Goal: Find specific page/section: Find specific page/section

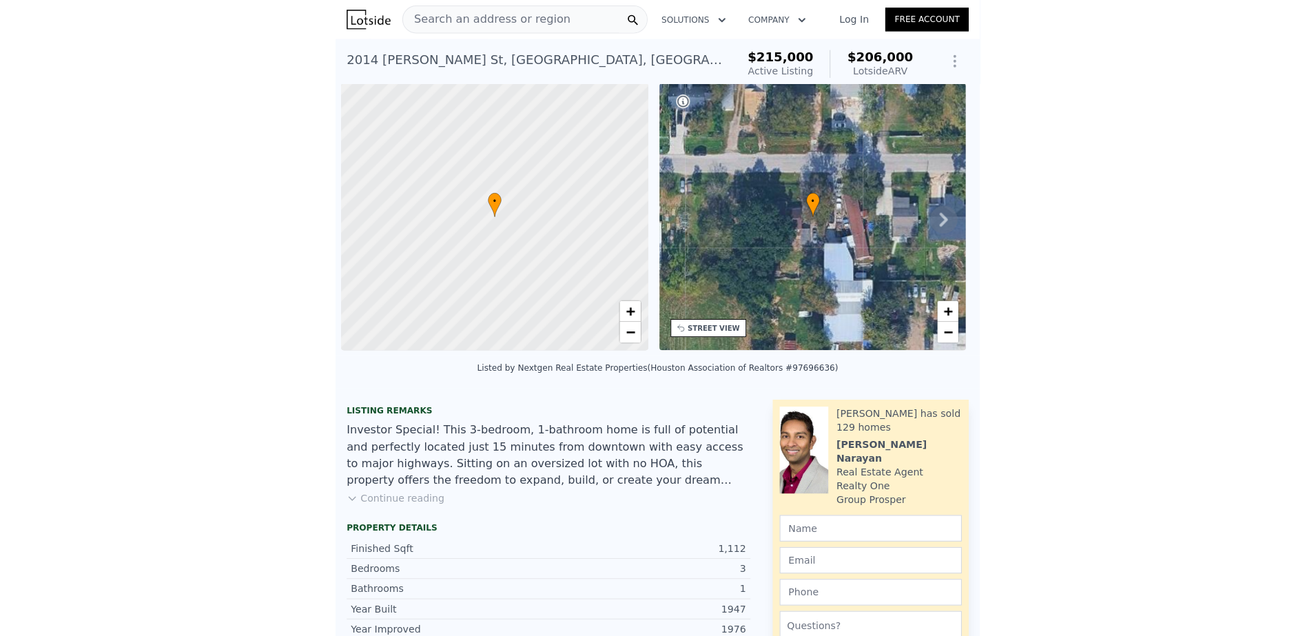
scroll to position [0, 6]
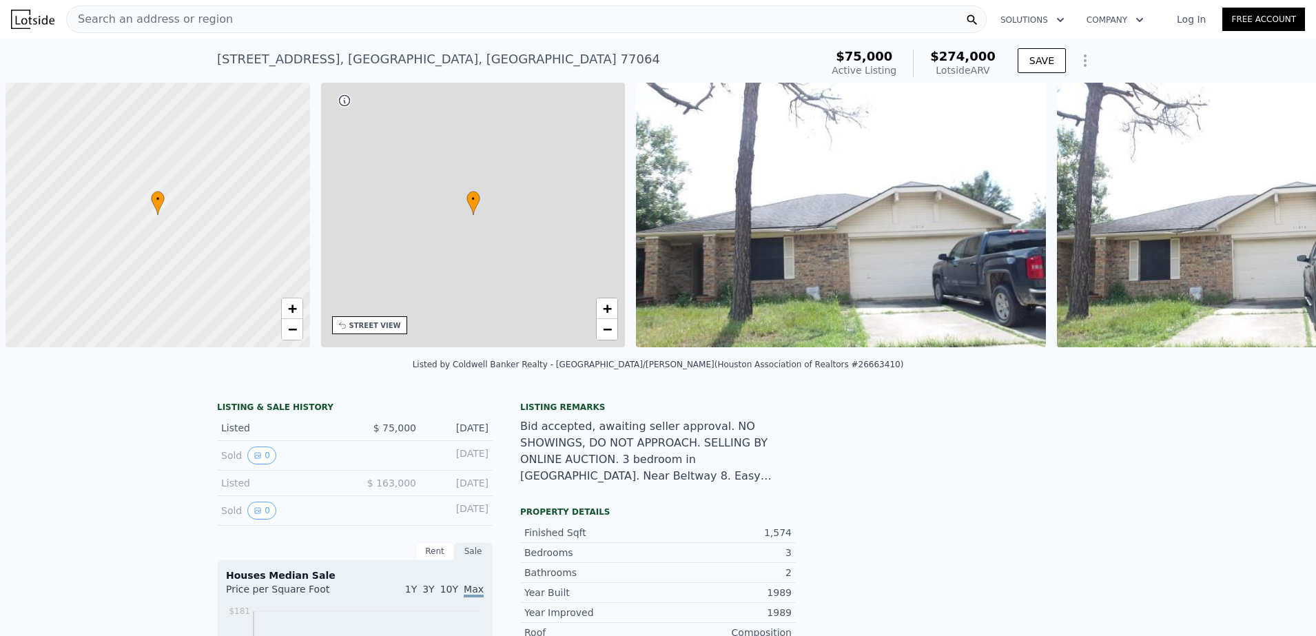
scroll to position [0, 6]
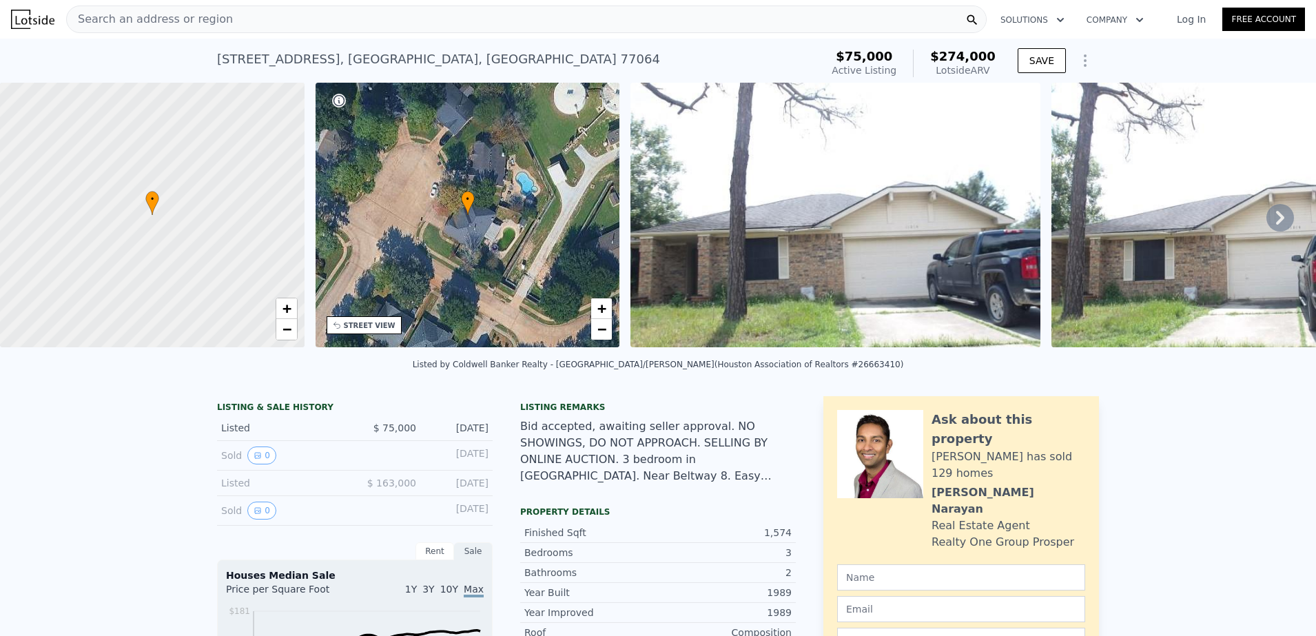
click at [800, 284] on img at bounding box center [835, 215] width 410 height 265
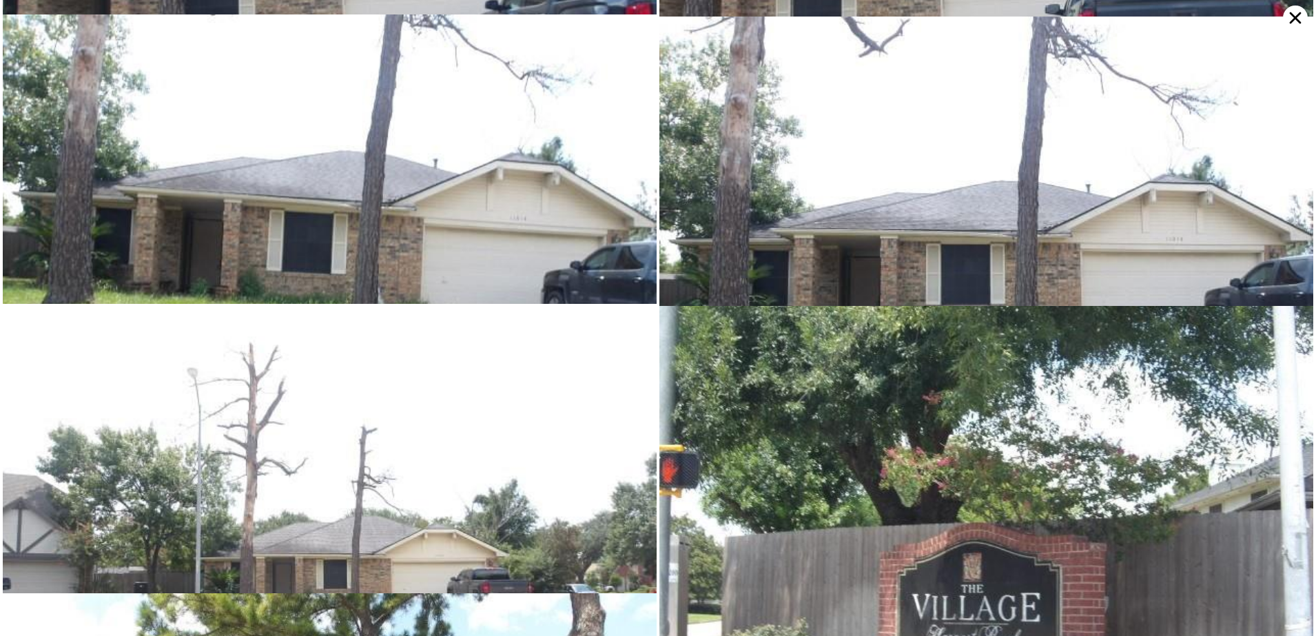
scroll to position [0, 0]
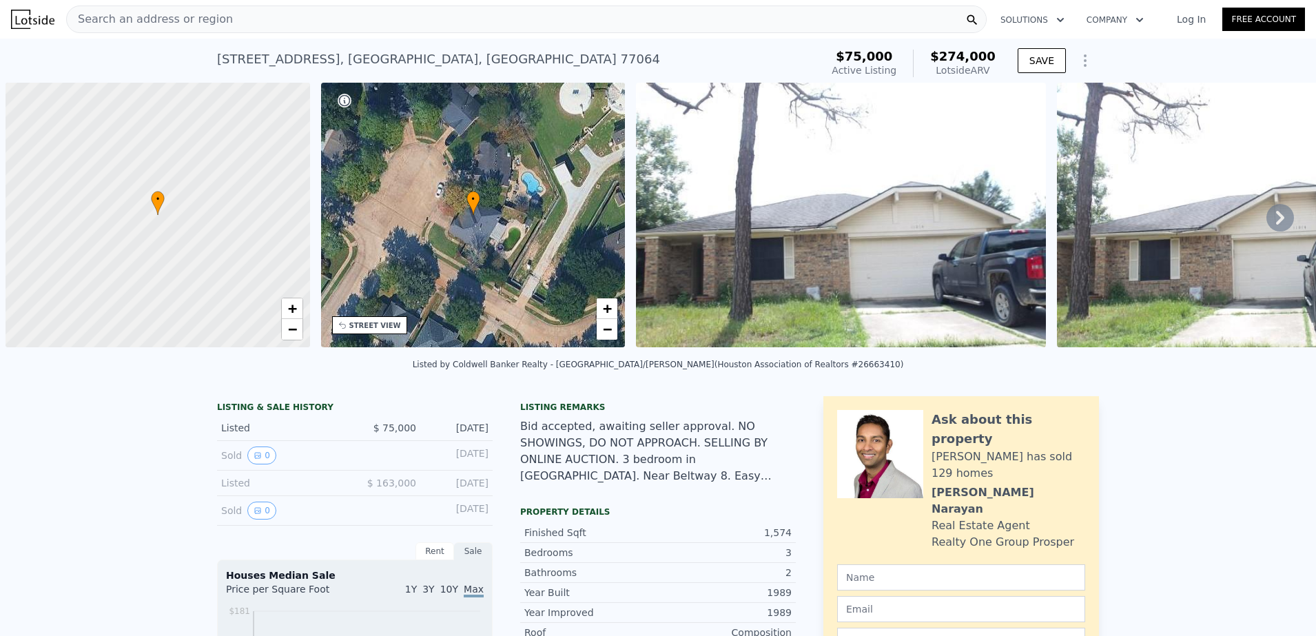
scroll to position [0, 6]
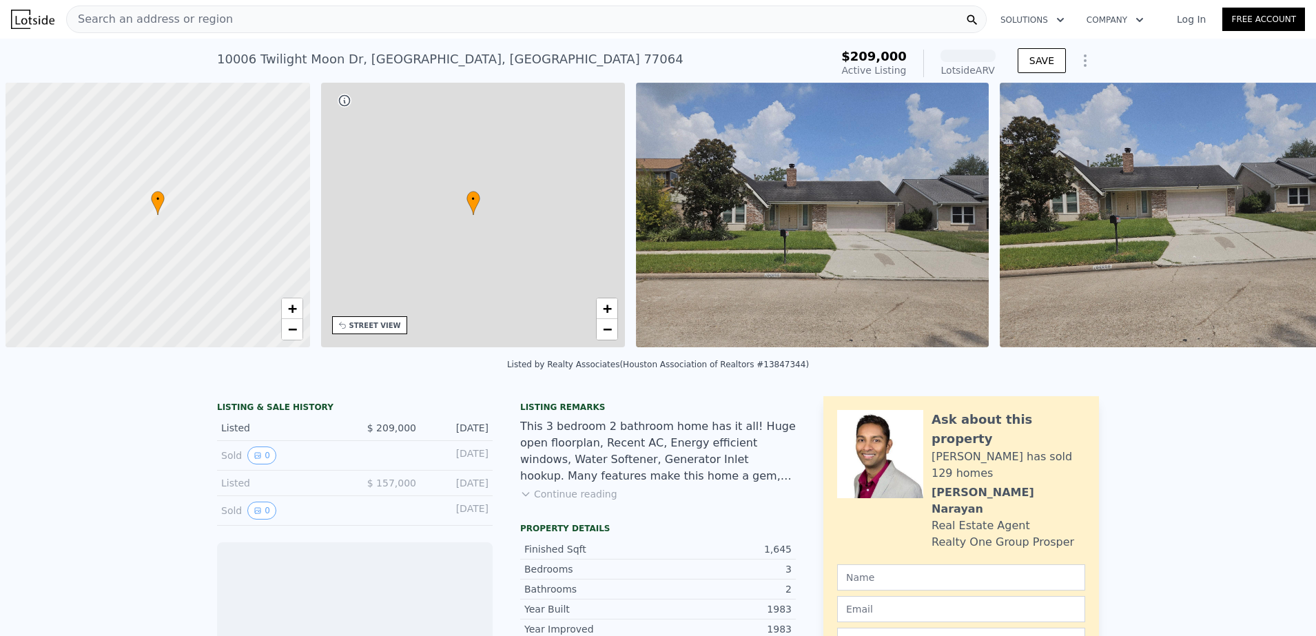
scroll to position [0, 6]
